Goal: Task Accomplishment & Management: Use online tool/utility

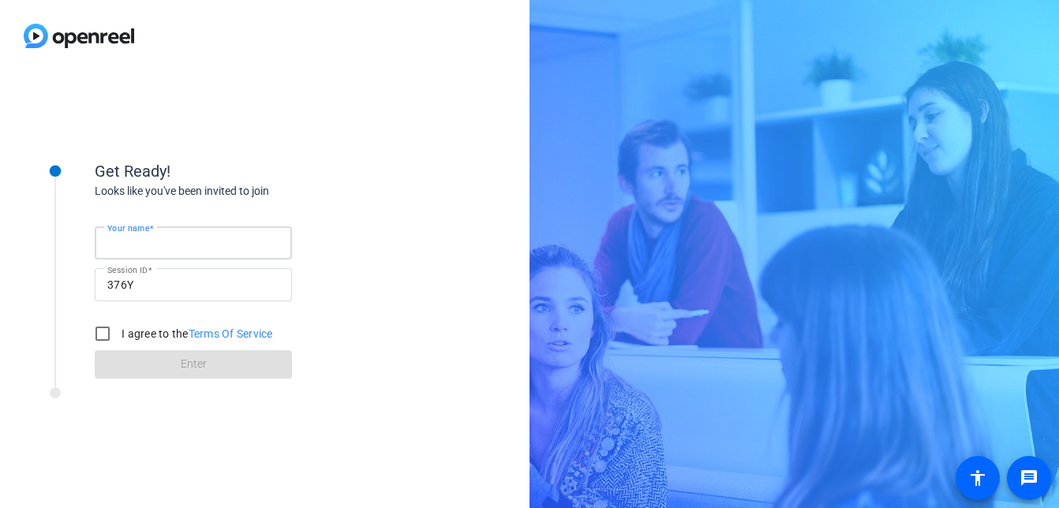
click at [196, 239] on input "Your name" at bounding box center [193, 243] width 172 height 19
type input "[PERSON_NAME]"
drag, startPoint x: 100, startPoint y: 335, endPoint x: 110, endPoint y: 339, distance: 10.3
click at [100, 335] on input "I agree to the Terms Of Service" at bounding box center [103, 334] width 32 height 32
checkbox input "true"
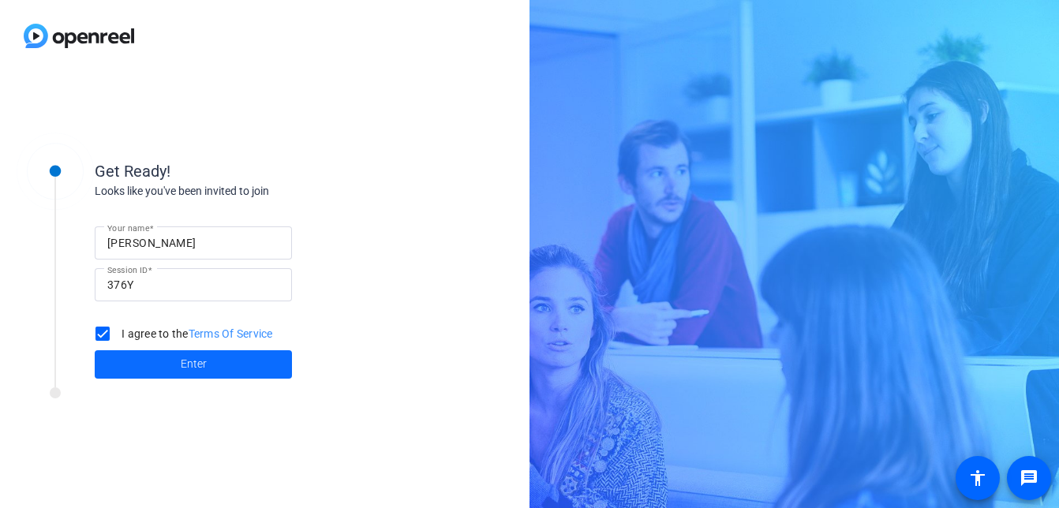
click at [190, 368] on span "Enter" at bounding box center [194, 364] width 26 height 17
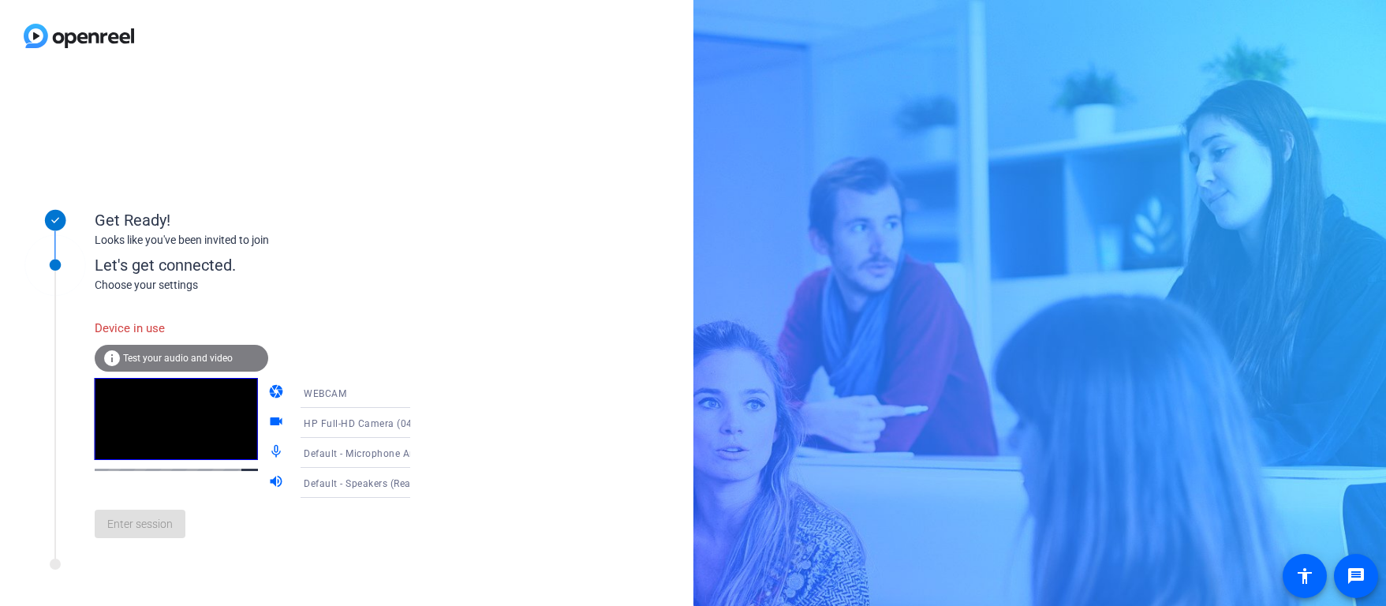
click at [196, 354] on span "Test your audio and video" at bounding box center [178, 358] width 110 height 11
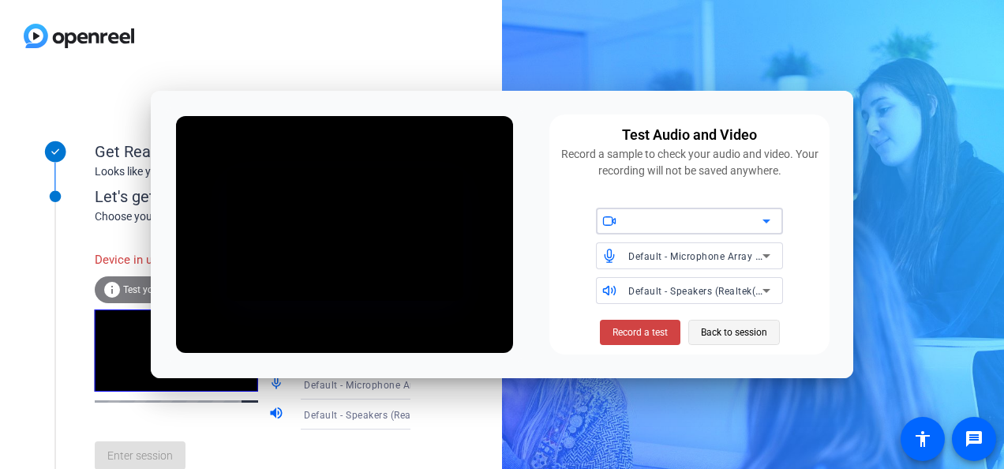
click at [757, 332] on span "Back to session" at bounding box center [734, 332] width 66 height 30
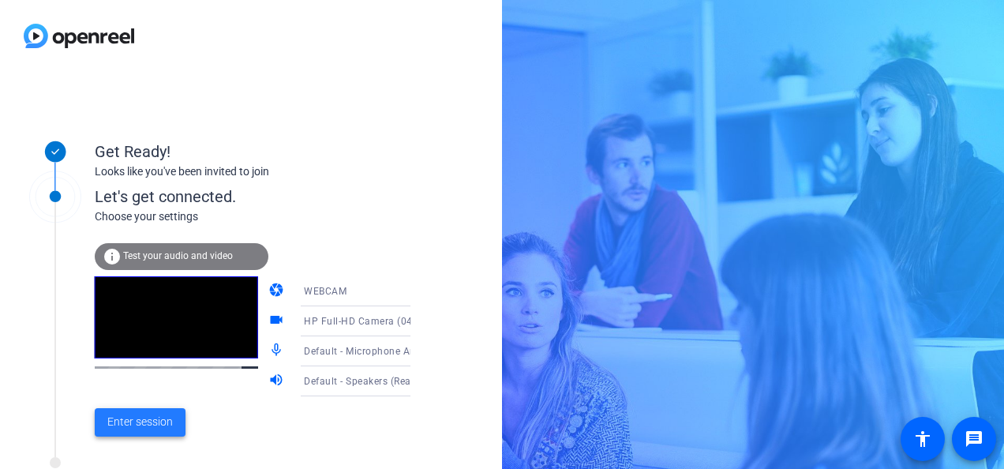
click at [140, 415] on span "Enter session" at bounding box center [139, 421] width 65 height 17
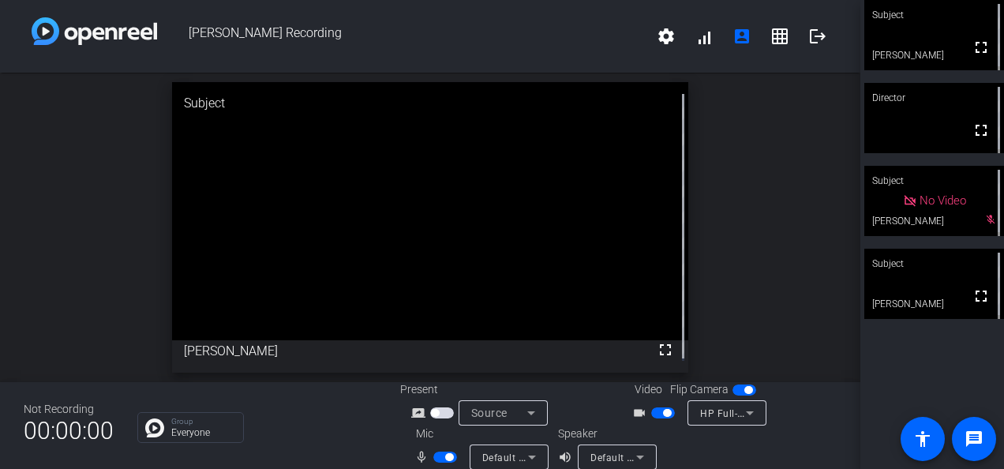
click at [926, 26] on div "Subject" at bounding box center [934, 15] width 140 height 30
click at [936, 268] on div "Subject" at bounding box center [934, 264] width 140 height 30
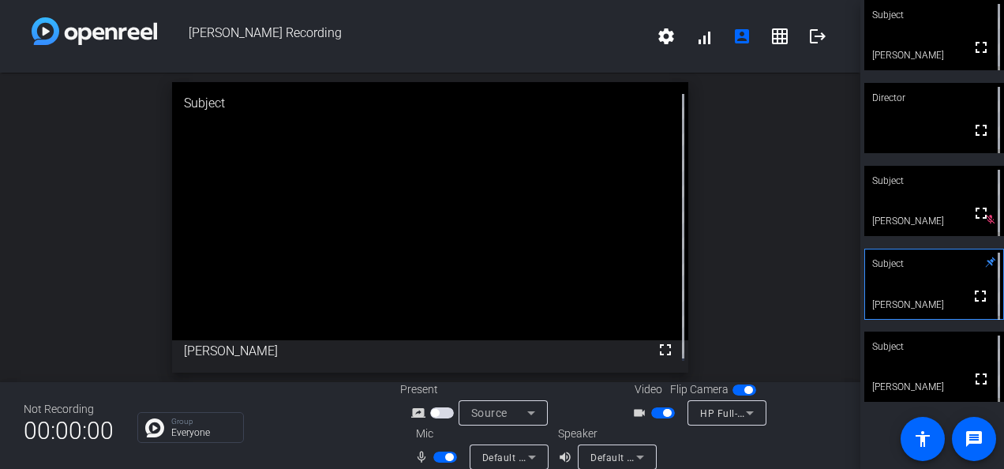
click at [436, 456] on span "button" at bounding box center [445, 456] width 24 height 11
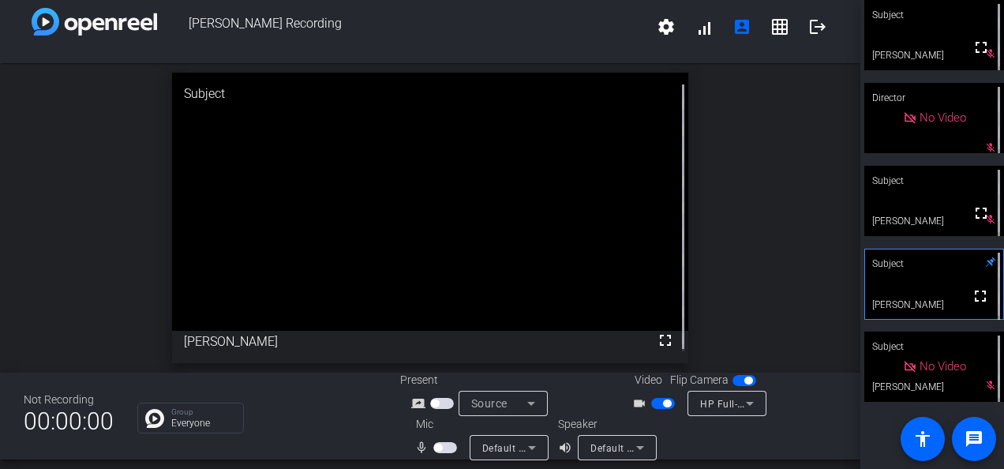
scroll to position [18, 0]
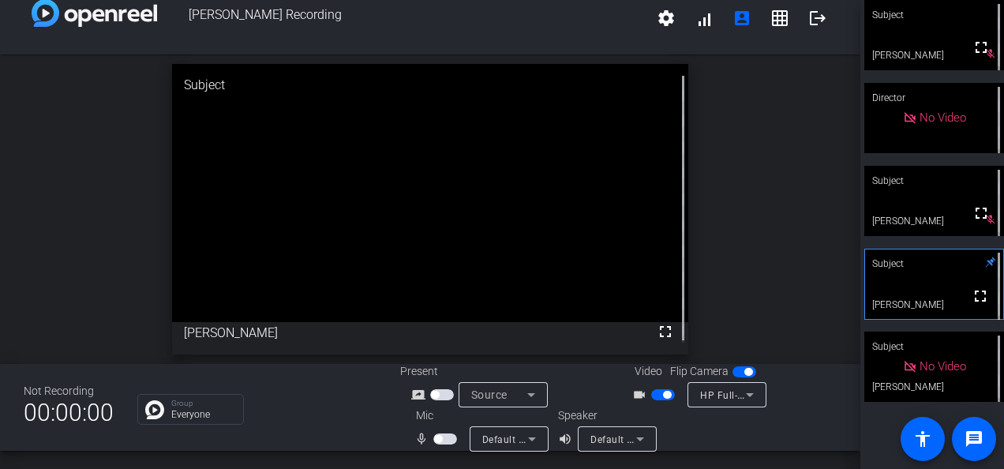
click at [437, 441] on span "button" at bounding box center [438, 439] width 8 height 8
click at [433, 433] on span "button" at bounding box center [445, 438] width 24 height 11
click at [438, 434] on span "button" at bounding box center [445, 438] width 24 height 11
click at [445, 438] on span "button" at bounding box center [445, 438] width 24 height 11
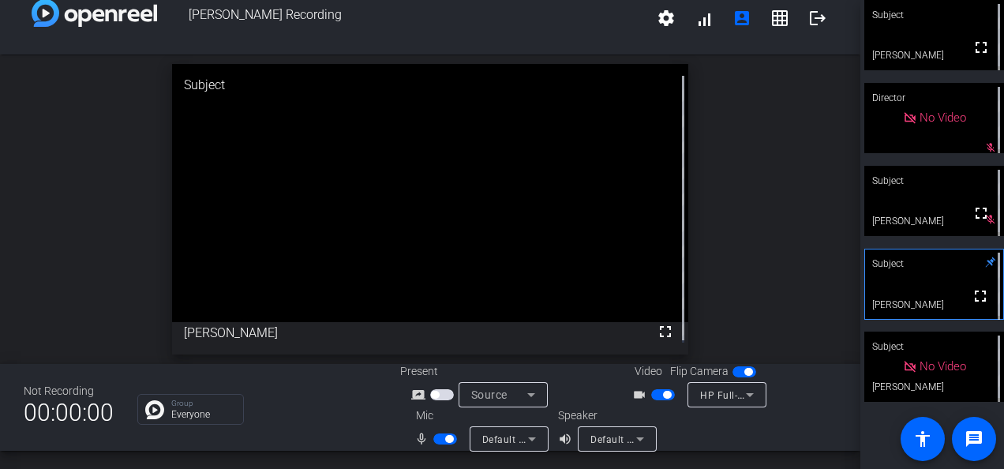
click at [437, 436] on span "button" at bounding box center [445, 438] width 24 height 11
click at [446, 438] on span "button" at bounding box center [445, 438] width 24 height 11
click at [434, 439] on span "button" at bounding box center [445, 438] width 24 height 11
click at [651, 395] on span "button" at bounding box center [663, 394] width 24 height 11
click at [662, 391] on span "button" at bounding box center [663, 394] width 24 height 11
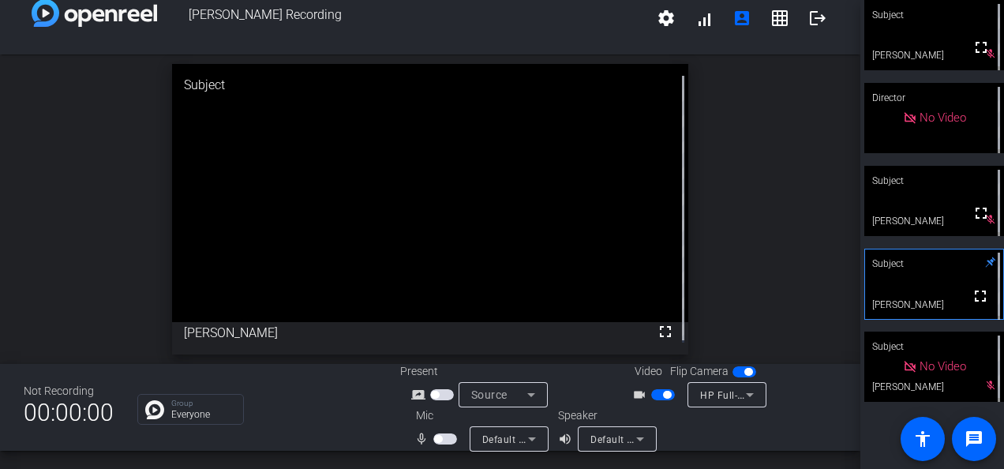
click at [443, 441] on span "button" at bounding box center [445, 438] width 24 height 11
click at [436, 439] on span "button" at bounding box center [445, 438] width 24 height 11
click at [444, 439] on span "button" at bounding box center [445, 438] width 24 height 11
click at [445, 440] on span "button" at bounding box center [449, 439] width 8 height 8
click at [439, 439] on span "button" at bounding box center [445, 438] width 24 height 11
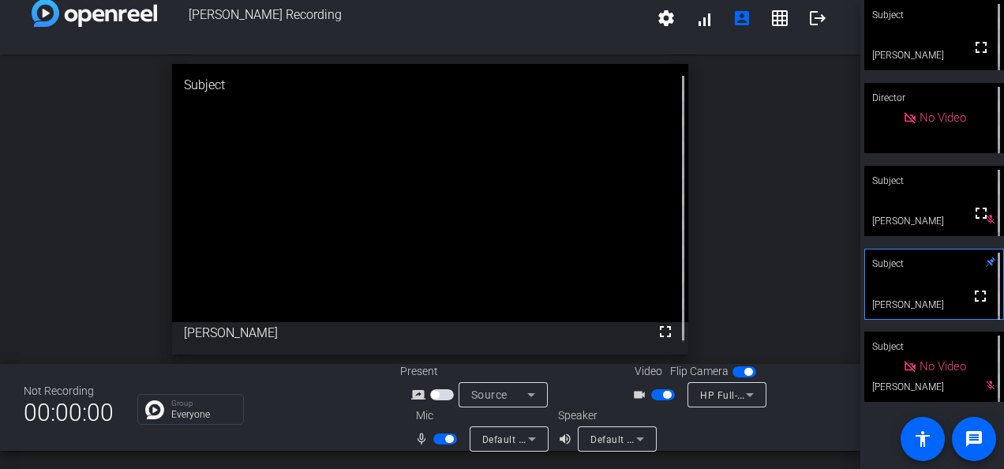
click at [434, 437] on span "button" at bounding box center [445, 438] width 24 height 11
click at [439, 438] on button "button" at bounding box center [445, 438] width 24 height 11
click at [436, 439] on span "button" at bounding box center [445, 438] width 24 height 11
click at [434, 437] on span "button" at bounding box center [438, 439] width 8 height 8
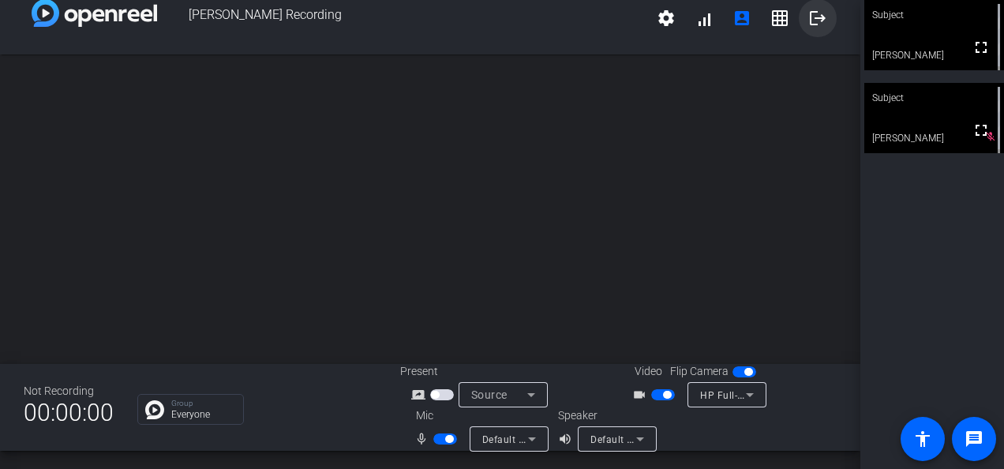
click at [811, 19] on mat-icon "logout" at bounding box center [817, 18] width 19 height 19
